Goal: Check status: Check status

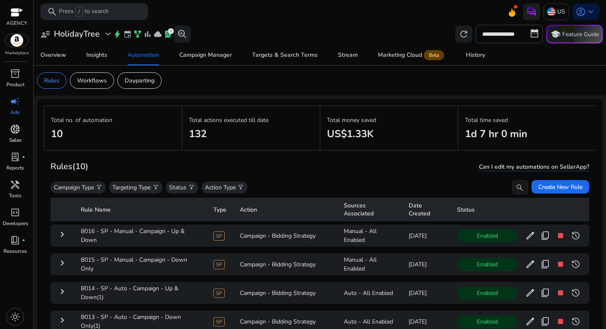
scroll to position [151, 0]
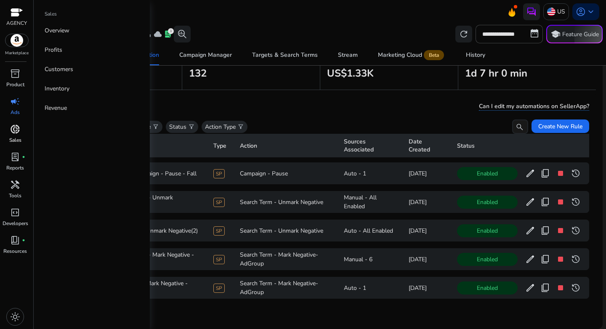
click at [16, 138] on p "Sales" at bounding box center [15, 140] width 12 height 8
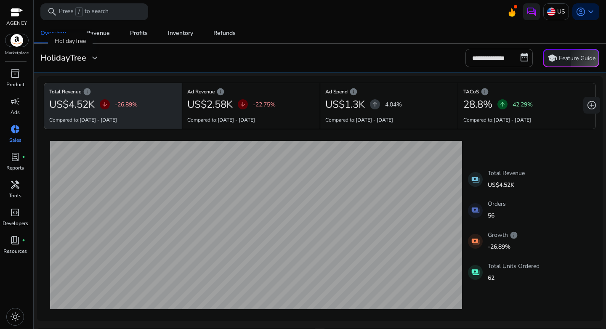
click at [64, 54] on h3 "HolidayTree" at bounding box center [63, 58] width 46 height 10
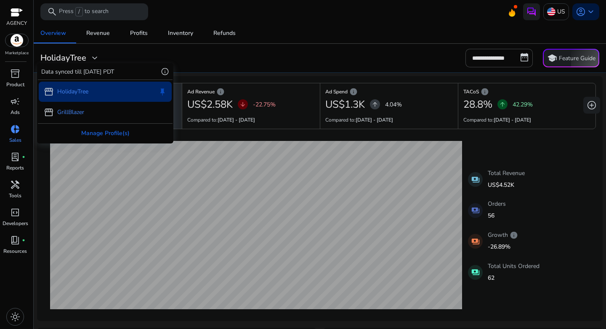
click at [73, 110] on p "GrillBlazer" at bounding box center [70, 112] width 27 height 9
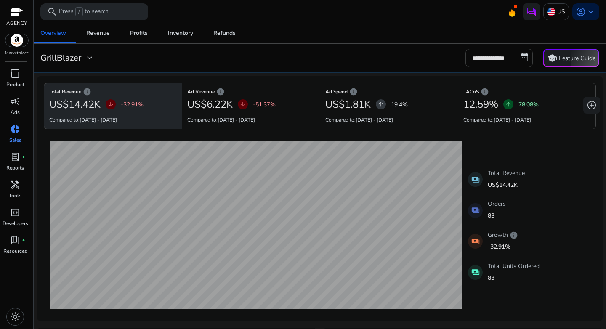
click at [519, 61] on input "**********" at bounding box center [499, 58] width 67 height 19
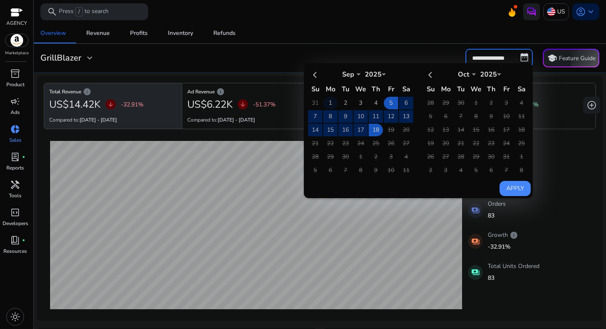
click at [329, 101] on td "1" at bounding box center [330, 103] width 14 height 13
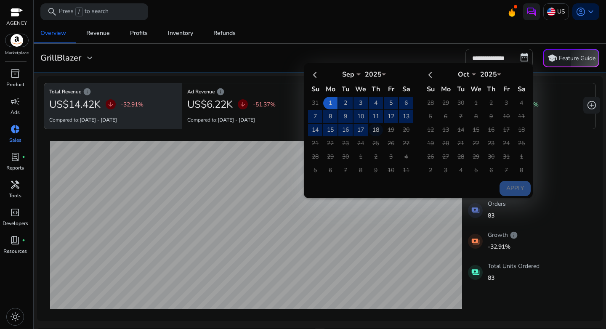
click at [371, 128] on td "18" at bounding box center [376, 130] width 14 height 13
click at [505, 190] on button "Apply" at bounding box center [515, 188] width 31 height 15
type input "**********"
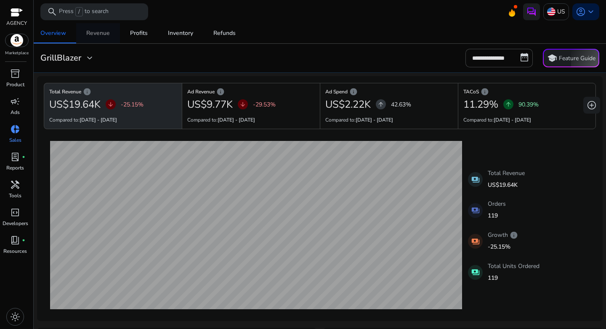
click at [103, 37] on span "Revenue" at bounding box center [98, 33] width 24 height 20
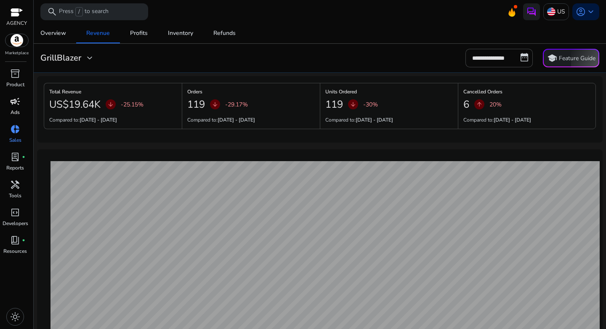
click at [19, 107] on span "campaign" at bounding box center [15, 101] width 10 height 10
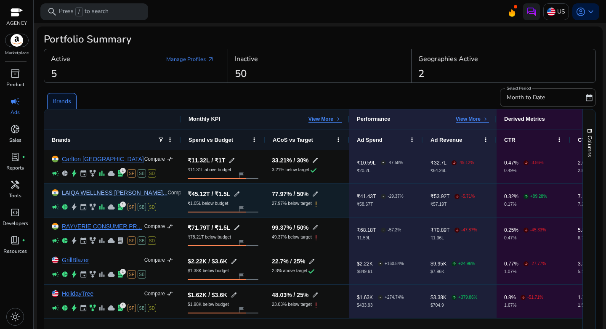
click at [84, 192] on link "LAIQA WELLNESS [PERSON_NAME]..." at bounding box center [115, 193] width 106 height 6
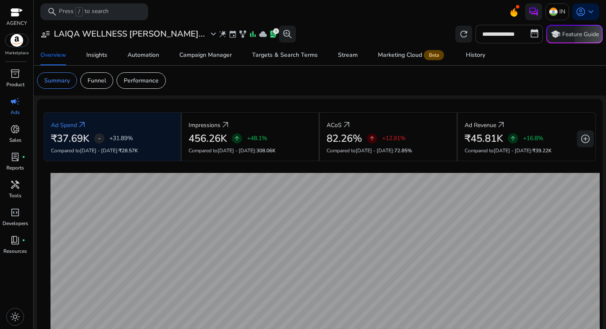
click at [501, 37] on input "**********" at bounding box center [509, 34] width 67 height 19
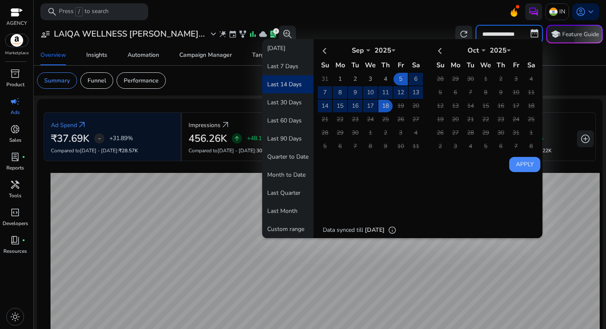
drag, startPoint x: 338, startPoint y: 80, endPoint x: 345, endPoint y: 86, distance: 9.5
click at [338, 80] on td "1" at bounding box center [340, 79] width 14 height 13
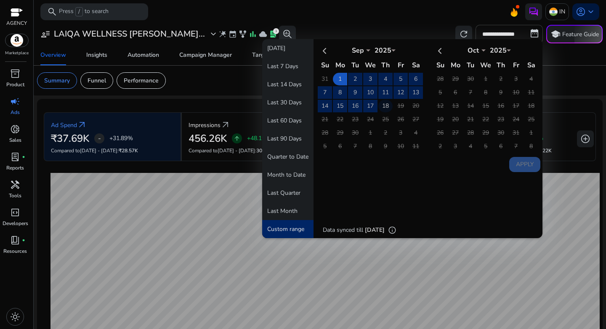
click at [383, 108] on td "18" at bounding box center [386, 106] width 14 height 13
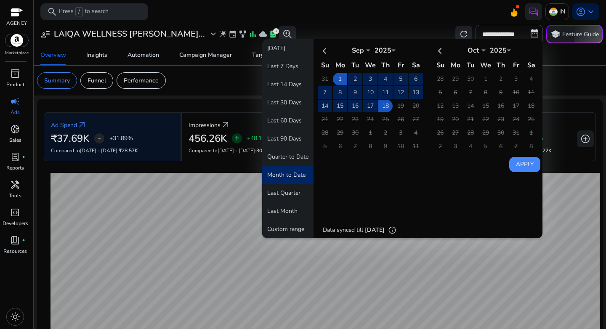
click at [530, 163] on button "Apply" at bounding box center [525, 164] width 31 height 15
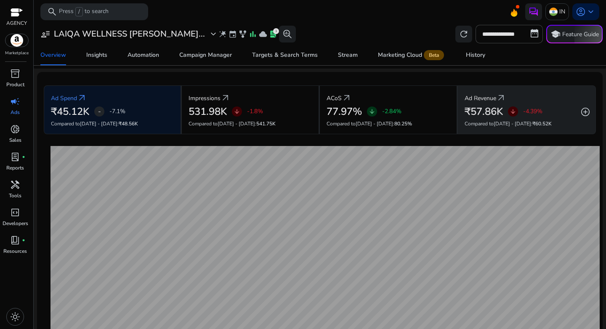
scroll to position [176, 0]
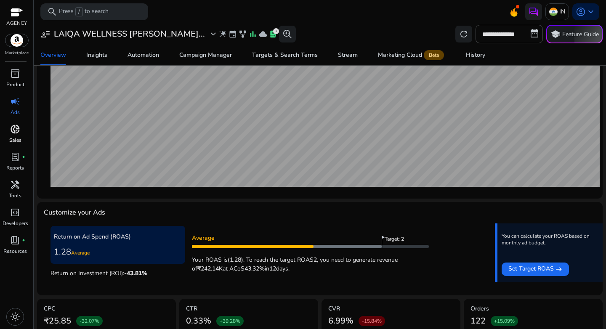
click at [15, 131] on span "donut_small" at bounding box center [15, 129] width 10 height 10
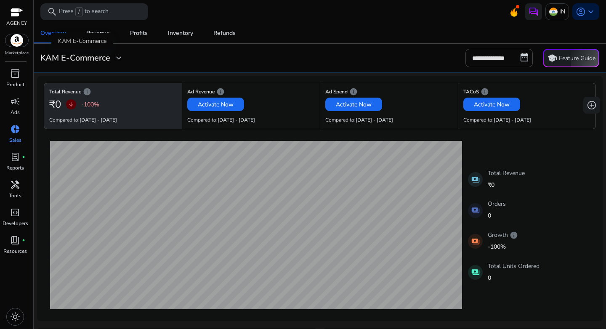
click at [111, 57] on div "KAM E-Commerce expand_more" at bounding box center [81, 58] width 83 height 10
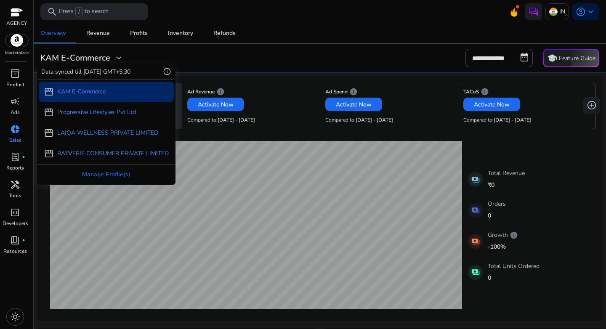
click at [103, 135] on p "LAIQA WELLNESS PRIVATE LIMITED" at bounding box center [107, 132] width 101 height 9
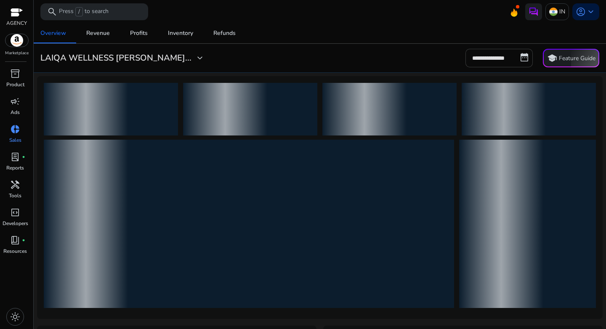
click at [503, 59] on input "**********" at bounding box center [499, 58] width 67 height 19
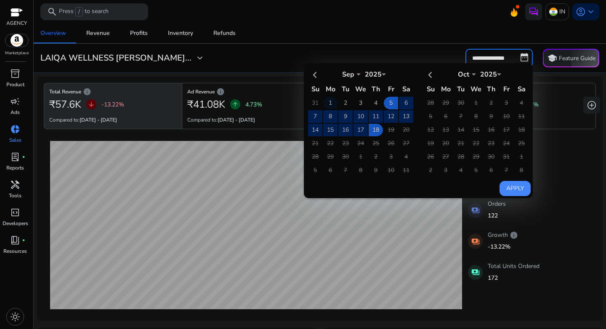
click at [329, 104] on td "1" at bounding box center [330, 103] width 14 height 13
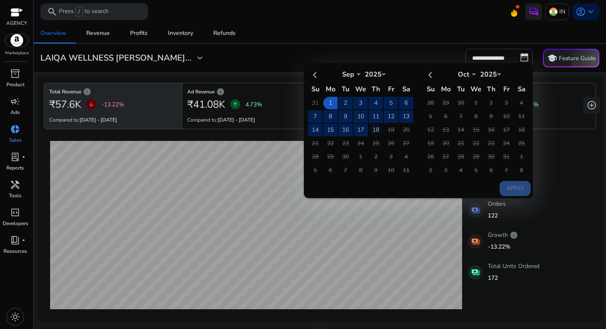
click at [371, 131] on td "18" at bounding box center [376, 130] width 14 height 13
click at [514, 184] on button "Apply" at bounding box center [515, 188] width 31 height 15
type input "**********"
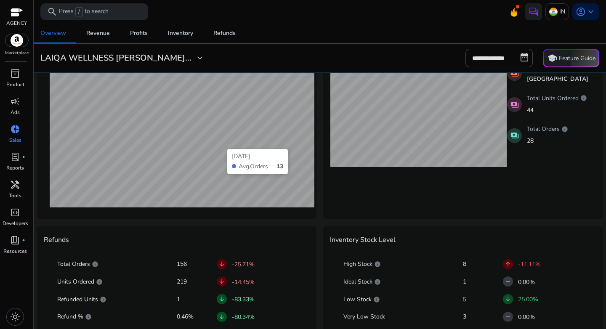
scroll to position [385, 0]
